Goal: Information Seeking & Learning: Learn about a topic

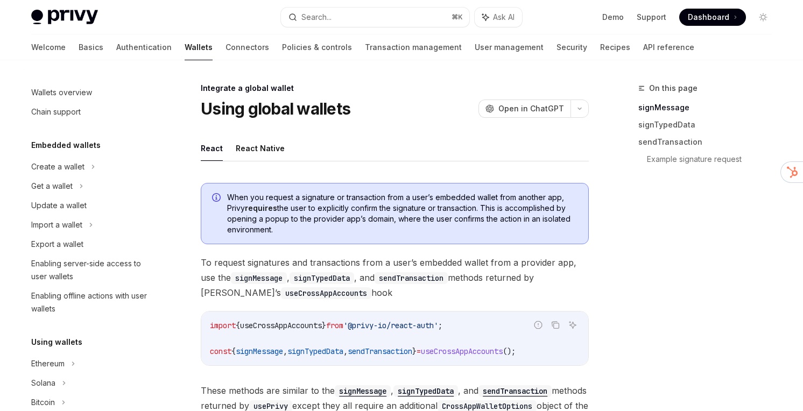
scroll to position [649, 0]
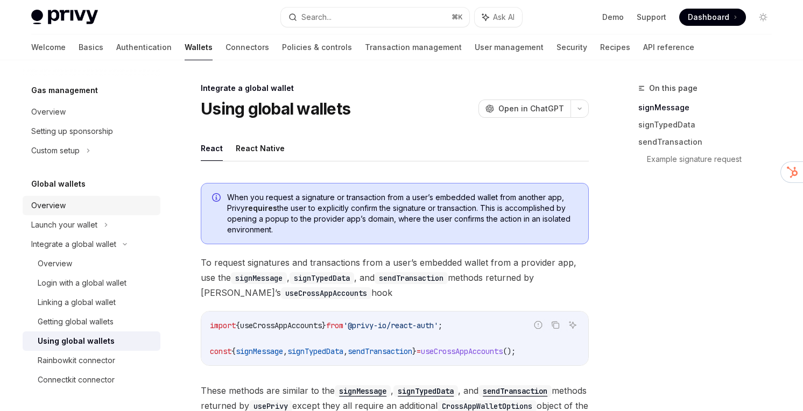
click at [109, 209] on div "Overview" at bounding box center [92, 205] width 123 height 13
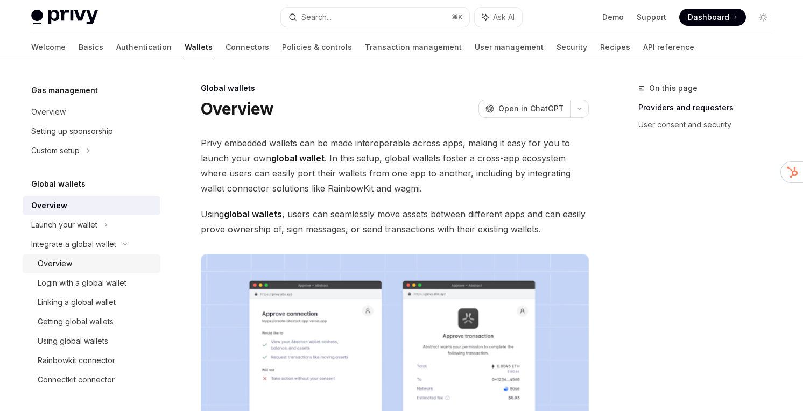
click at [73, 261] on div "Overview" at bounding box center [96, 263] width 116 height 13
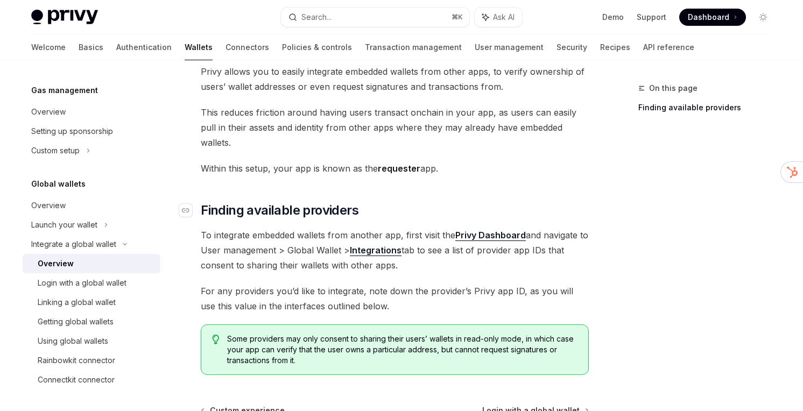
scroll to position [94, 0]
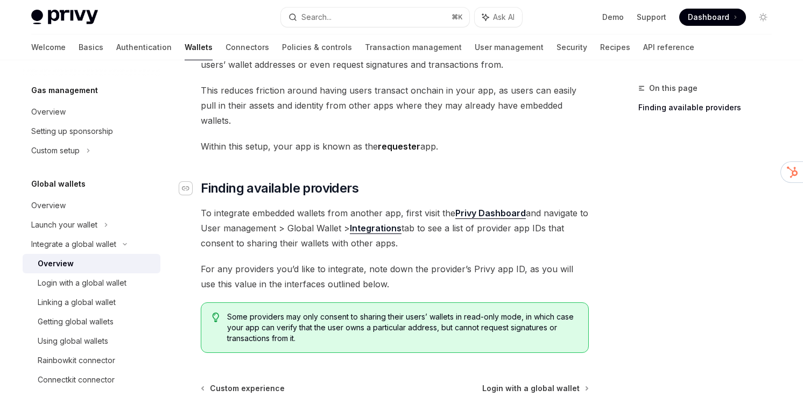
click at [188, 185] on icon "Navigate to header" at bounding box center [186, 188] width 8 height 6
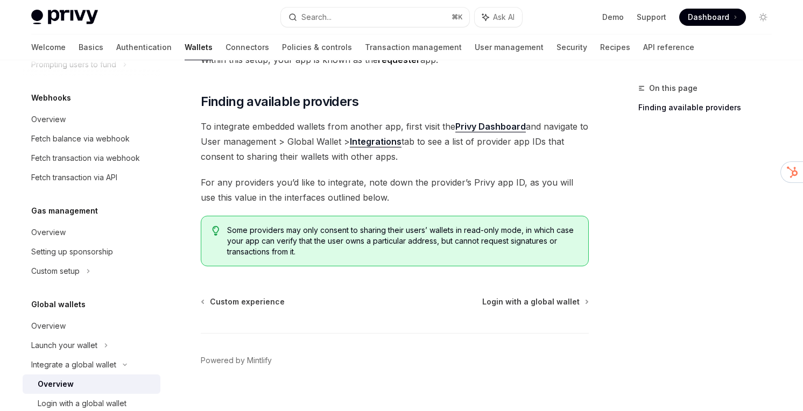
scroll to position [523, 0]
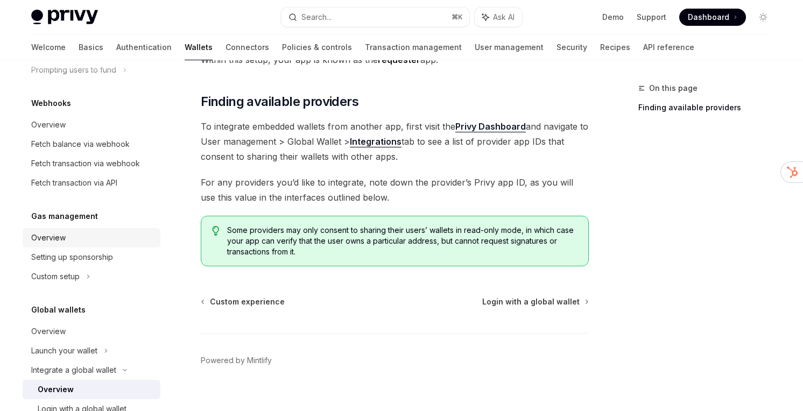
click at [74, 243] on div "Overview" at bounding box center [92, 237] width 123 height 13
type textarea "*"
